Goal: Task Accomplishment & Management: Manage account settings

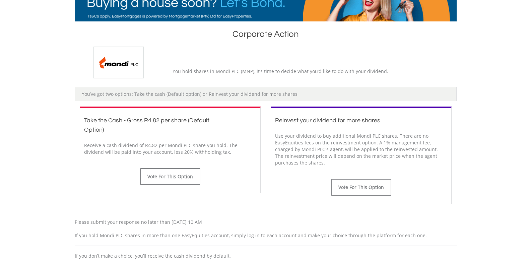
scroll to position [121, 0]
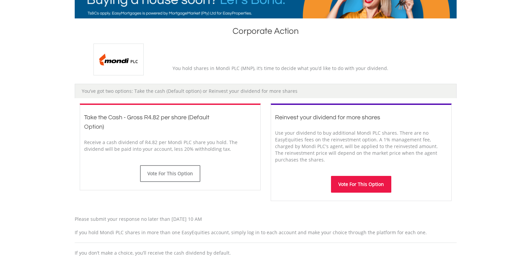
click at [366, 187] on button "Vote For This Option" at bounding box center [361, 184] width 60 height 17
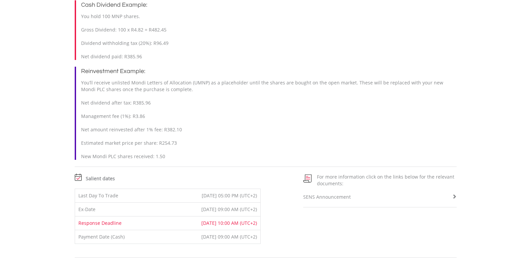
scroll to position [421, 0]
click at [77, 118] on div "Reinvestment Example: You’ll receive unlisted Mondi Letters of Allocation (UMNP…" at bounding box center [266, 112] width 382 height 93
click at [114, 122] on span "You’ll receive unlisted Mondi Letters of Allocation (UMNP) as a placeholder unt…" at bounding box center [262, 118] width 362 height 80
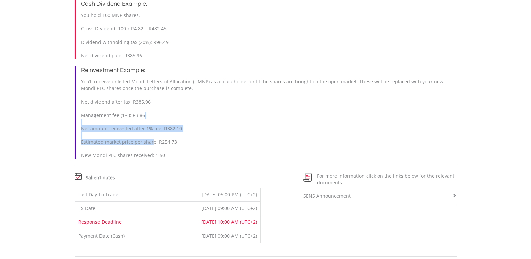
drag, startPoint x: 152, startPoint y: 158, endPoint x: 151, endPoint y: 135, distance: 22.5
click at [151, 135] on div "Reinvestment Example: You’ll receive unlisted Mondi Letters of Allocation (UMNP…" at bounding box center [266, 112] width 382 height 93
click at [199, 143] on div "Reinvestment Example: You’ll receive unlisted Mondi Letters of Allocation (UMNP…" at bounding box center [266, 112] width 382 height 93
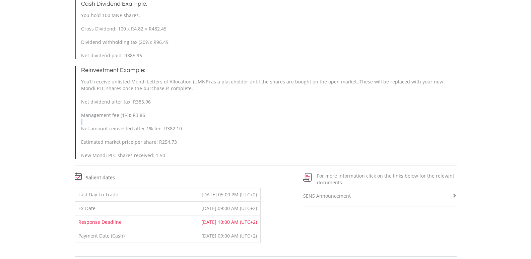
click at [199, 143] on div "Reinvestment Example: You’ll receive unlisted Mondi Letters of Allocation (UMNP…" at bounding box center [266, 112] width 382 height 93
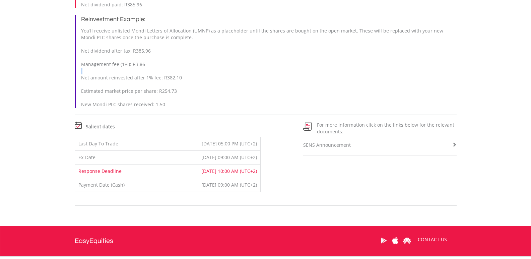
scroll to position [473, 0]
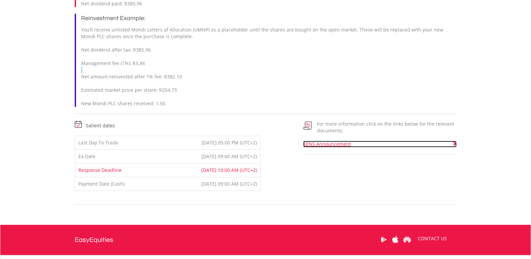
click at [455, 146] on span at bounding box center [454, 143] width 5 height 5
click at [168, 81] on div "Reinvestment Example: You’ll receive unlisted Mondi Letters of Allocation (UMNP…" at bounding box center [266, 60] width 382 height 93
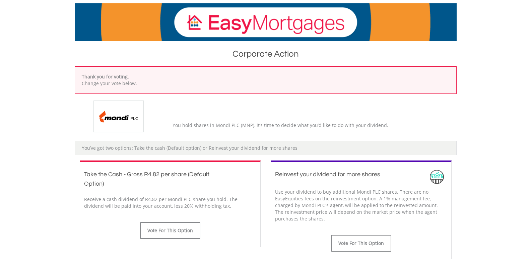
scroll to position [100, 0]
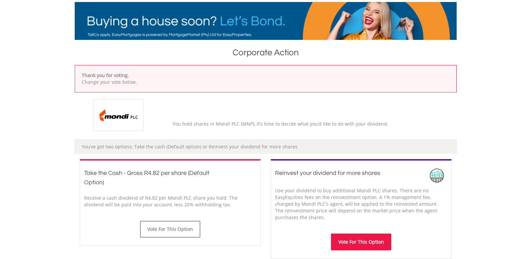
click at [368, 245] on button "Vote For This Option" at bounding box center [361, 242] width 60 height 17
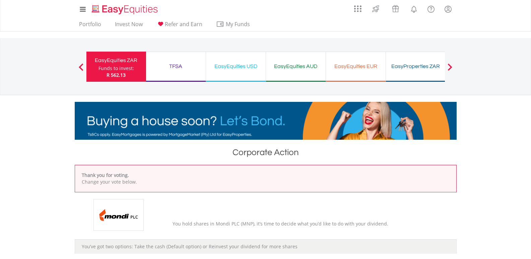
click at [119, 72] on span "R 562.13" at bounding box center [116, 75] width 19 height 6
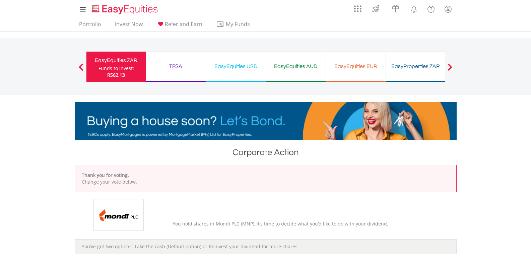
click at [120, 71] on div "Funds to invest:" at bounding box center [116, 68] width 36 height 7
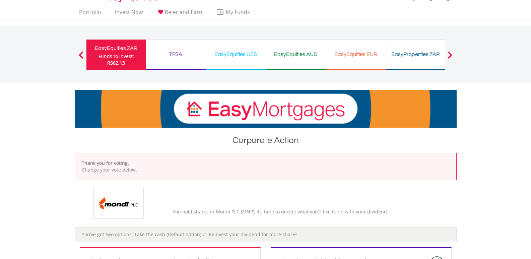
scroll to position [9, 0]
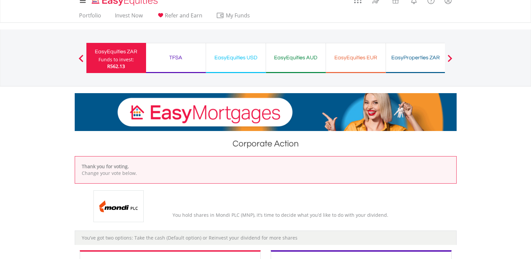
click at [181, 54] on div "TFSA" at bounding box center [176, 57] width 52 height 9
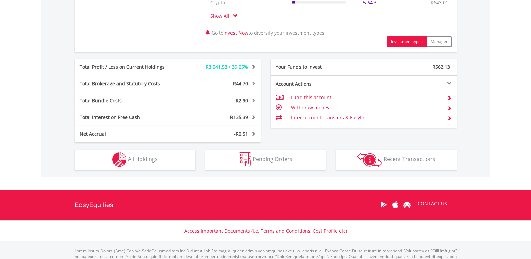
scroll to position [341, 0]
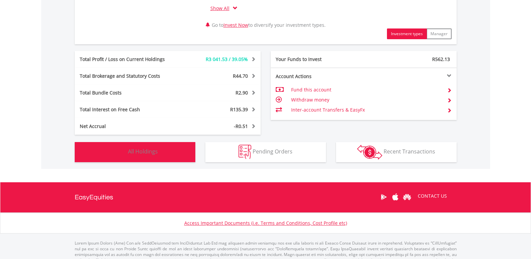
click at [149, 154] on span "All Holdings" at bounding box center [143, 151] width 30 height 7
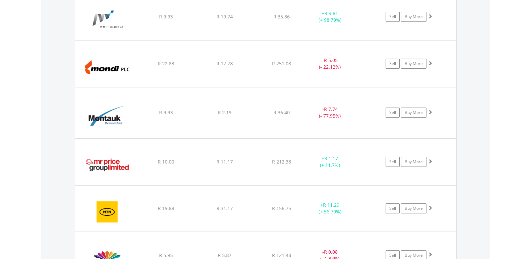
scroll to position [5190, 0]
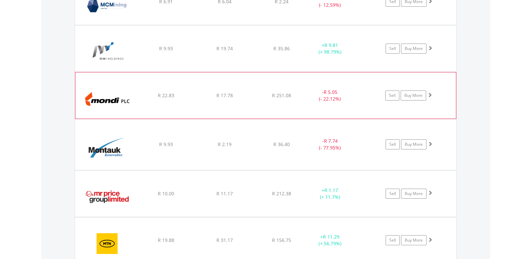
click at [123, 102] on img at bounding box center [108, 99] width 58 height 36
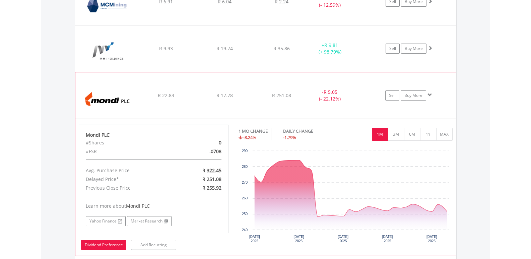
click at [101, 245] on link "Dividend Preference" at bounding box center [103, 245] width 45 height 10
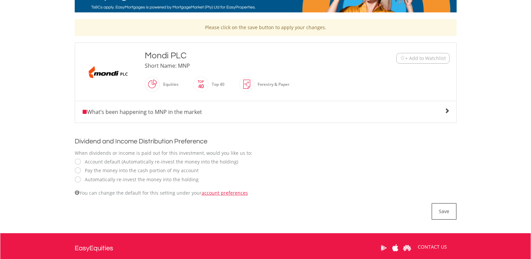
scroll to position [130, 0]
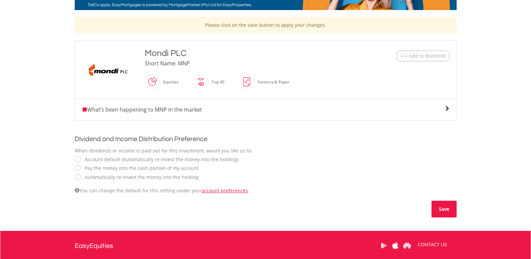
click at [448, 209] on button "Save" at bounding box center [444, 209] width 25 height 17
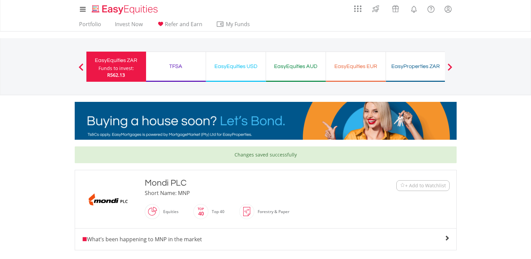
click at [244, 68] on div "EasyEquities USD" at bounding box center [236, 66] width 52 height 9
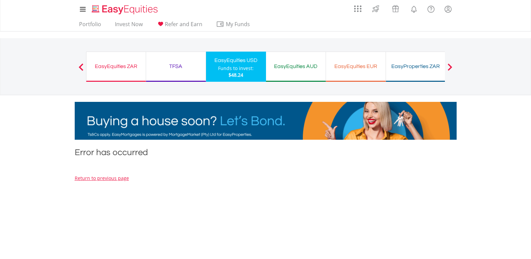
click at [126, 66] on div "EasyEquities ZAR" at bounding box center [115, 66] width 51 height 9
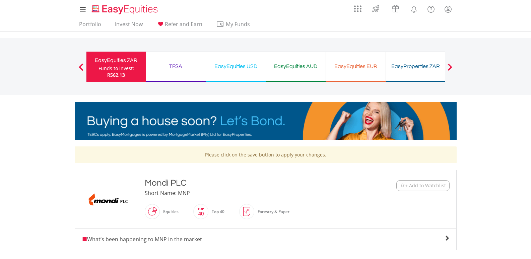
click at [179, 63] on div "TFSA" at bounding box center [176, 66] width 52 height 9
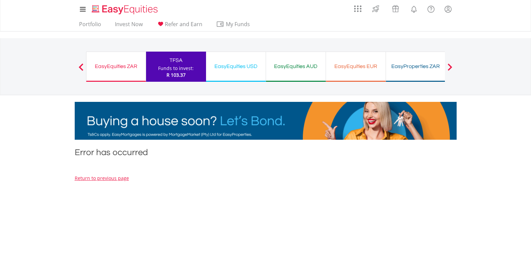
click at [120, 68] on div "EasyEquities ZAR" at bounding box center [115, 66] width 51 height 9
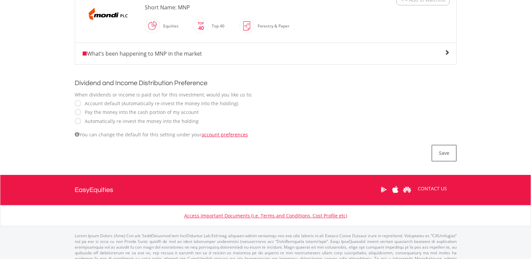
scroll to position [198, 0]
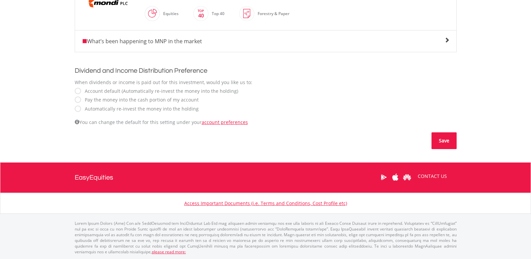
click at [442, 140] on button "Save" at bounding box center [444, 140] width 25 height 17
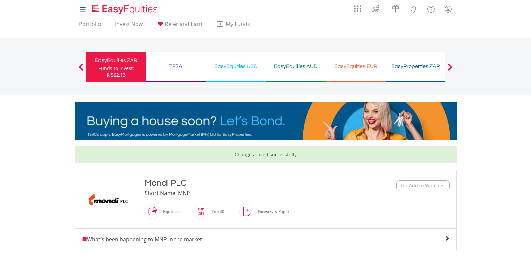
click at [238, 67] on div "EasyEquities USD" at bounding box center [236, 66] width 52 height 9
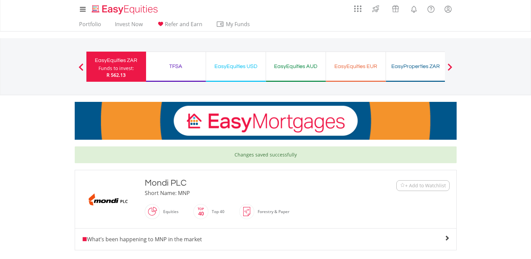
click at [238, 67] on div "EasyEquities USD" at bounding box center [236, 66] width 52 height 9
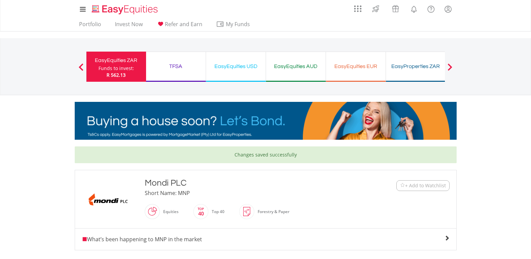
click at [238, 67] on div "EasyEquities USD" at bounding box center [236, 66] width 52 height 9
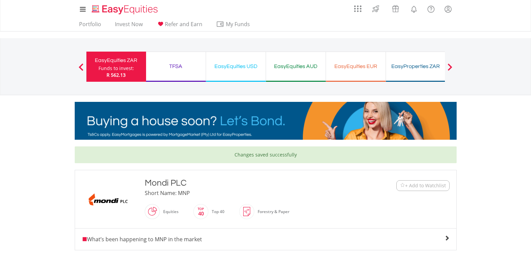
click at [238, 67] on div "EasyEquities USD" at bounding box center [236, 66] width 52 height 9
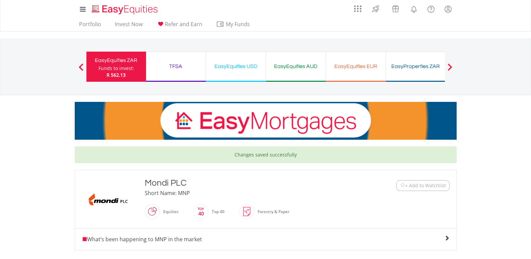
click at [238, 67] on div "EasyEquities USD" at bounding box center [236, 66] width 52 height 9
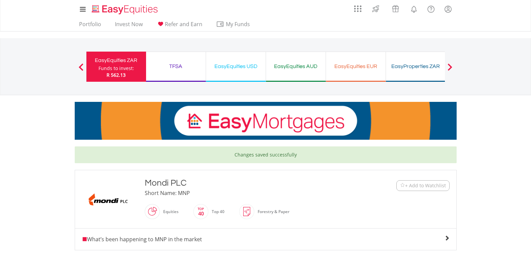
click at [238, 67] on div "EasyEquities USD" at bounding box center [236, 66] width 52 height 9
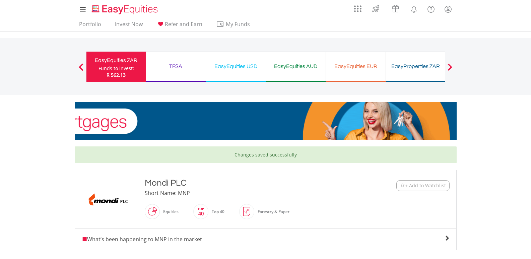
click at [238, 67] on div "EasyEquities USD" at bounding box center [236, 66] width 52 height 9
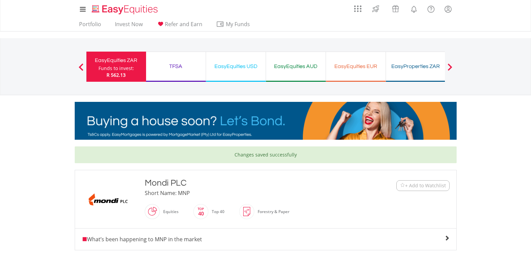
click at [238, 67] on div "EasyEquities USD" at bounding box center [236, 66] width 52 height 9
